Goal: Information Seeking & Learning: Understand process/instructions

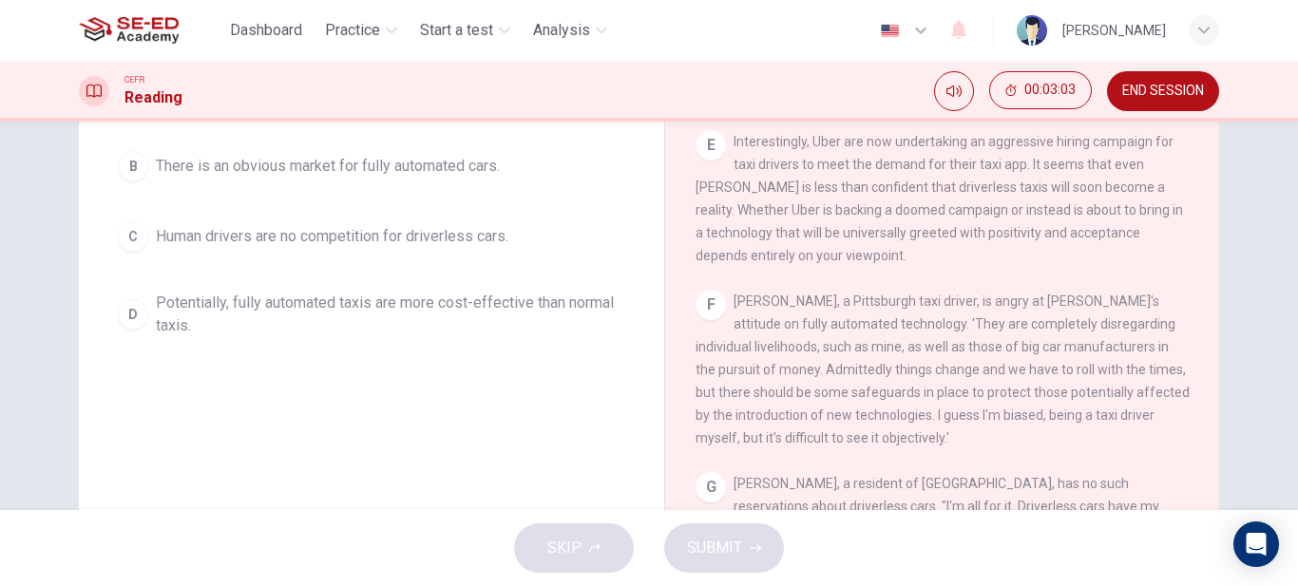
scroll to position [1407, 0]
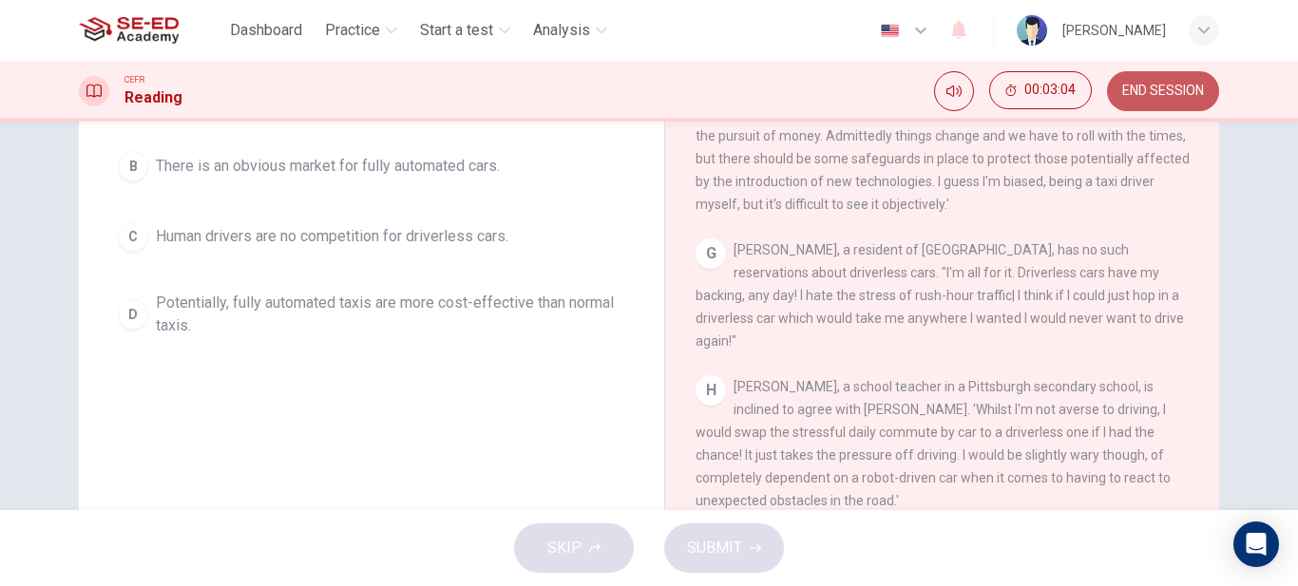
click at [1173, 92] on span "END SESSION" at bounding box center [1163, 91] width 82 height 15
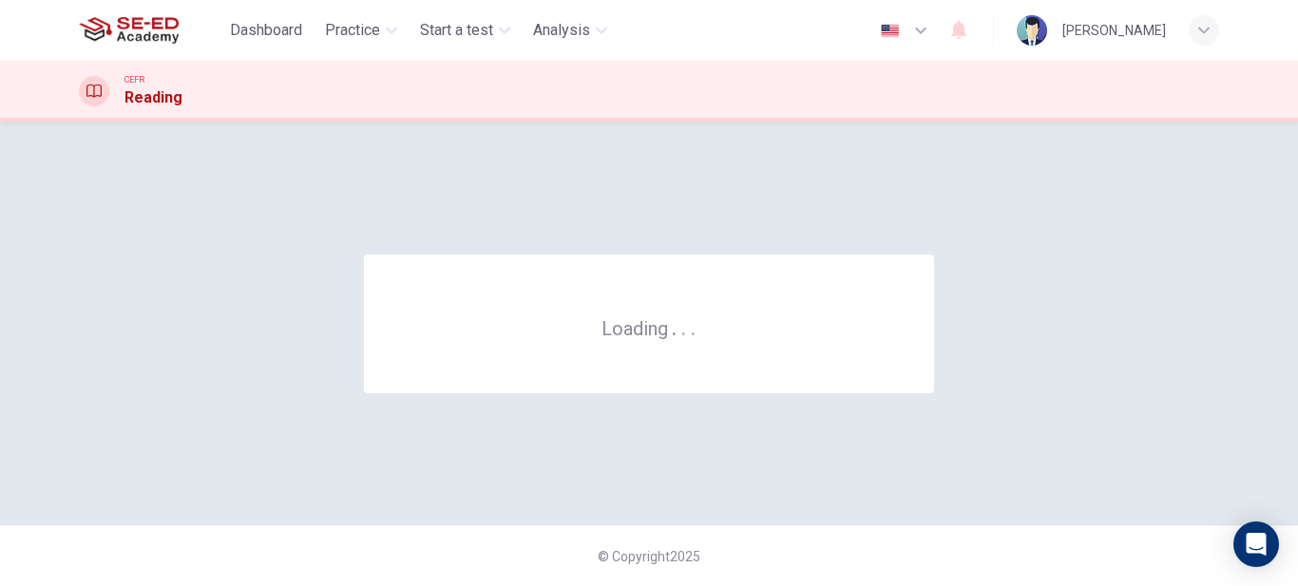
scroll to position [0, 0]
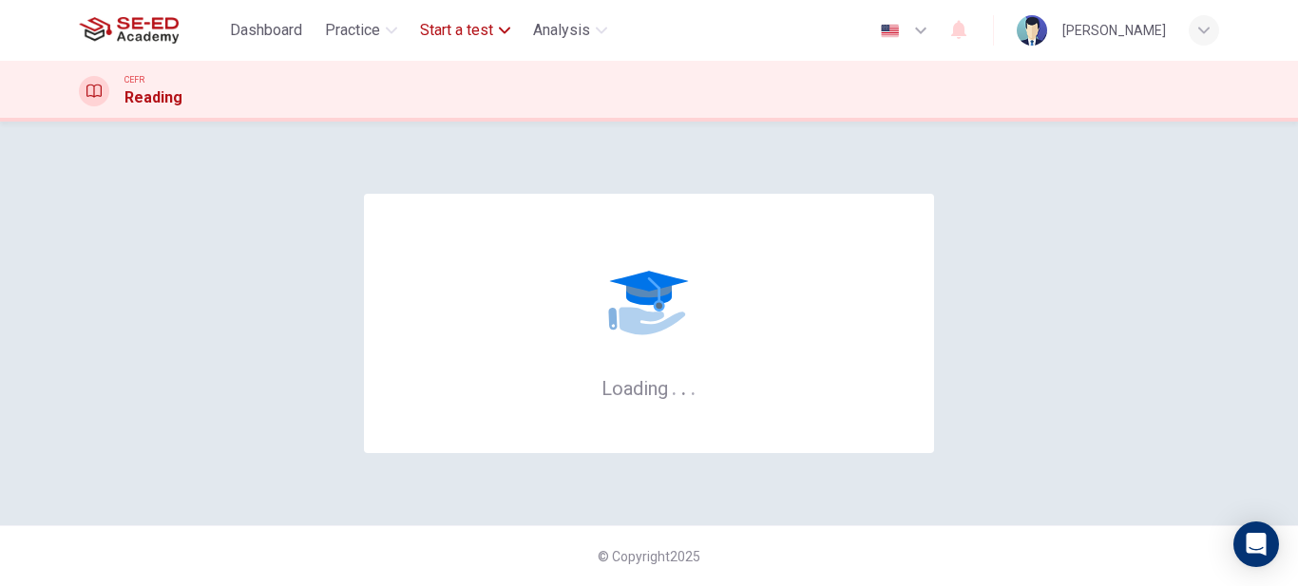
click at [465, 33] on span "Start a test" at bounding box center [456, 30] width 73 height 23
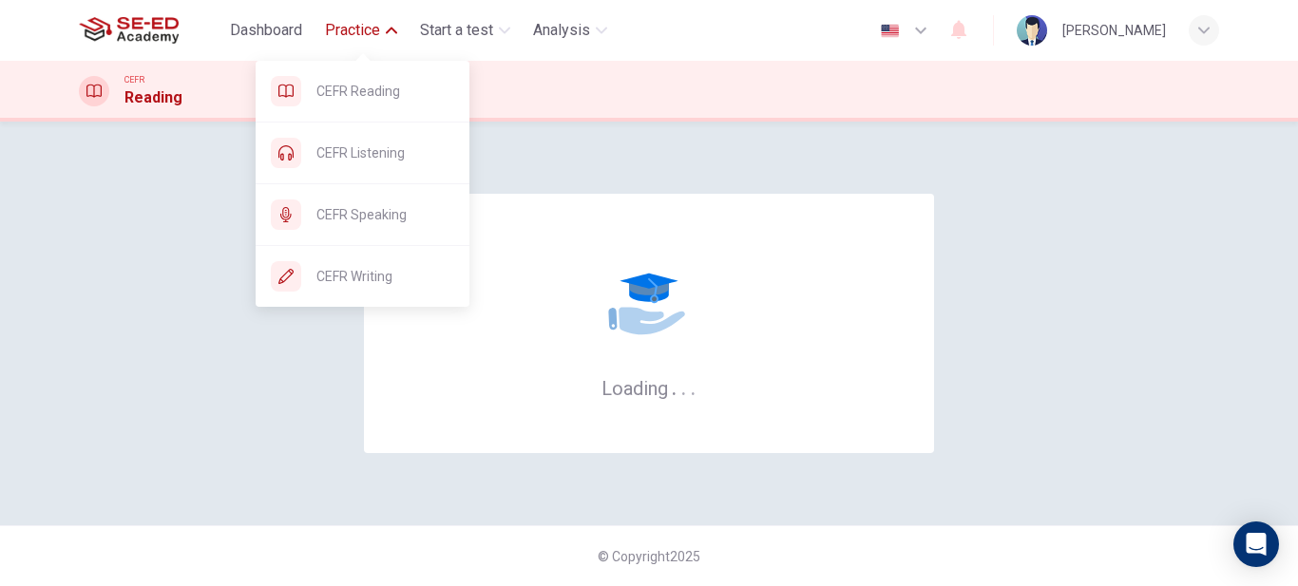
click at [350, 40] on span "Practice" at bounding box center [352, 30] width 55 height 23
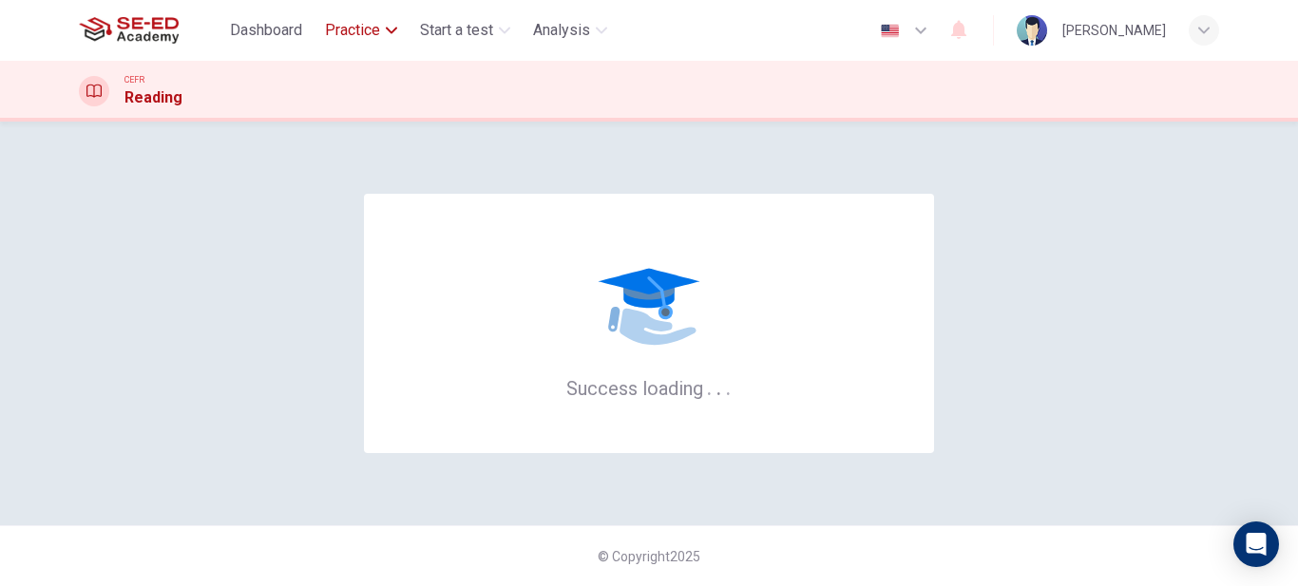
click at [356, 45] on button "Practice" at bounding box center [360, 30] width 87 height 34
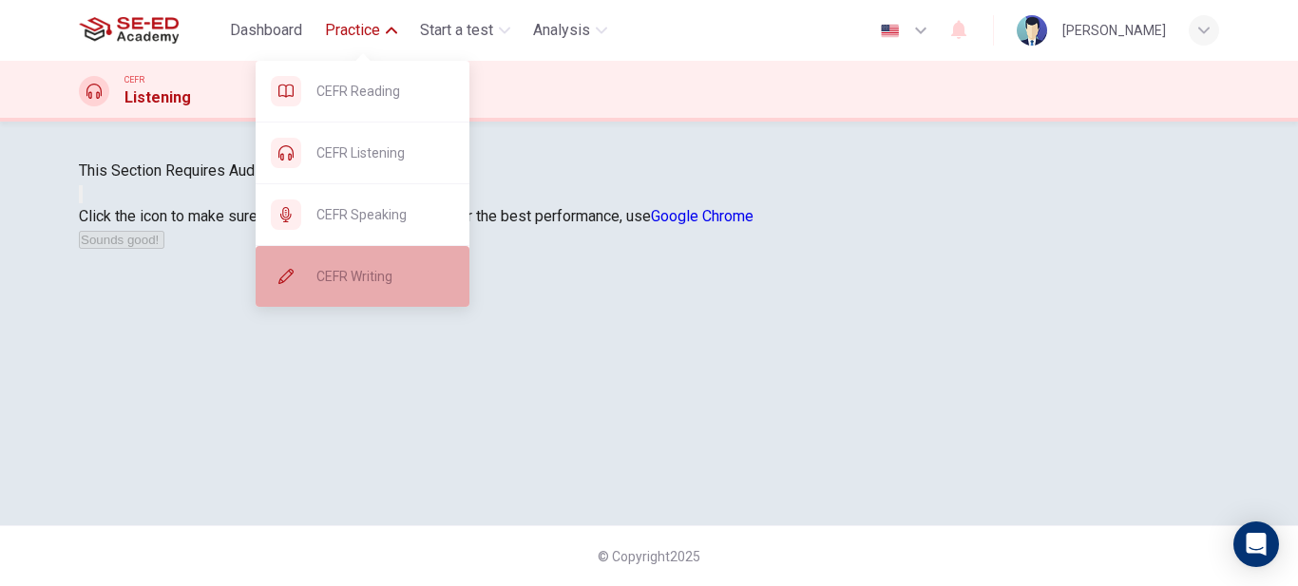
click at [374, 278] on span "CEFR Writing" at bounding box center [385, 276] width 138 height 23
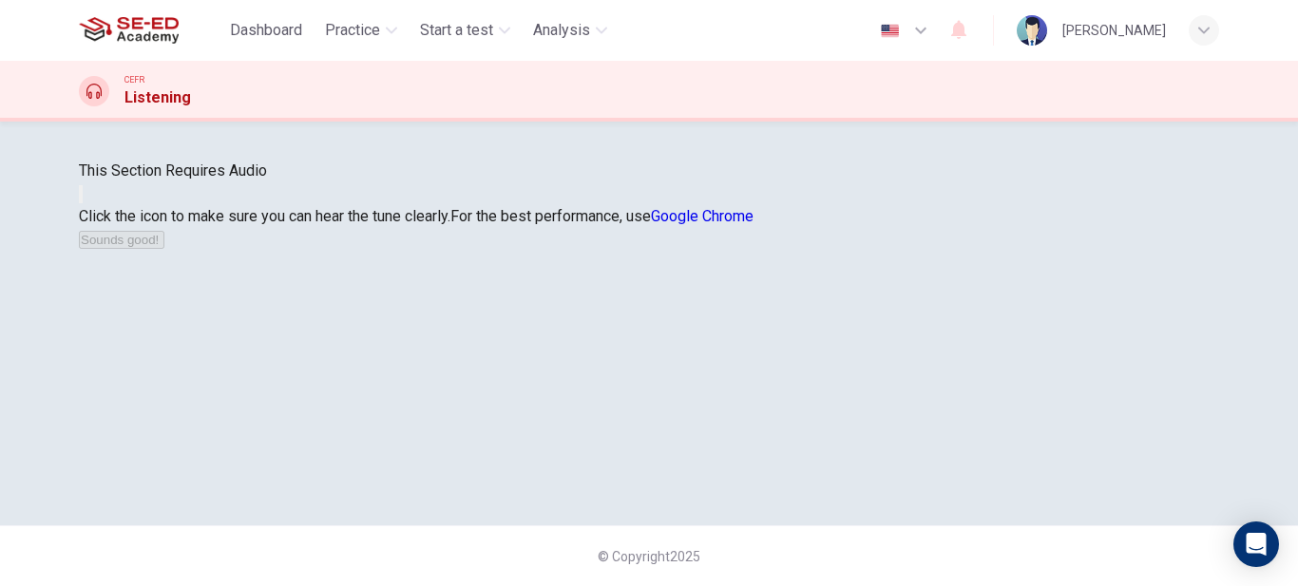
click at [385, 251] on div "This Section Requires Audio Click the icon to make sure you can hear the tune c…" at bounding box center [649, 205] width 1140 height 91
click at [376, 26] on span "Practice" at bounding box center [352, 30] width 55 height 23
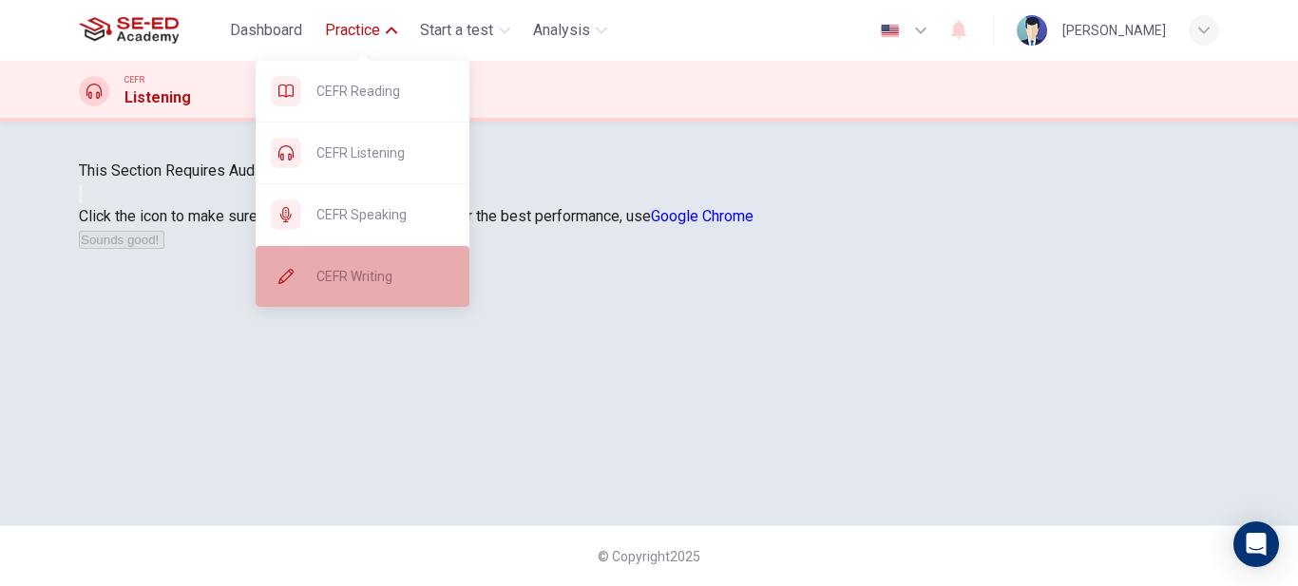
click at [373, 276] on span "CEFR Writing" at bounding box center [385, 276] width 138 height 23
